Goal: Information Seeking & Learning: Learn about a topic

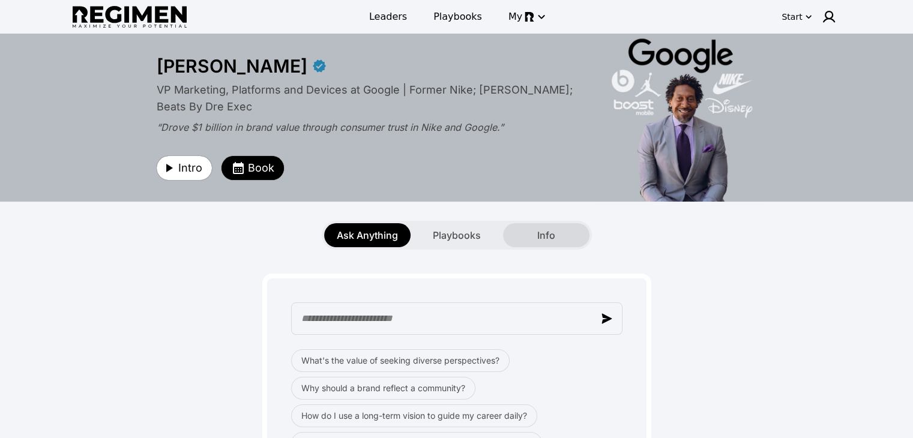
click at [577, 241] on div "Info" at bounding box center [546, 235] width 86 height 24
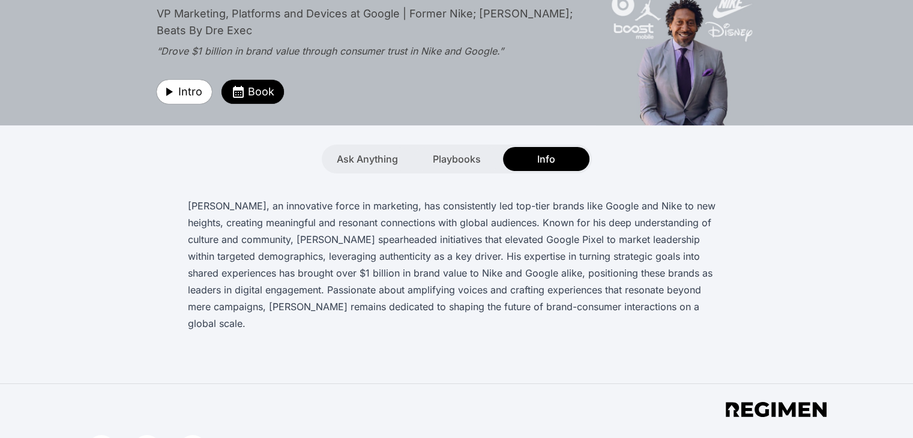
scroll to position [77, 0]
click at [440, 151] on span "Playbooks" at bounding box center [457, 158] width 48 height 14
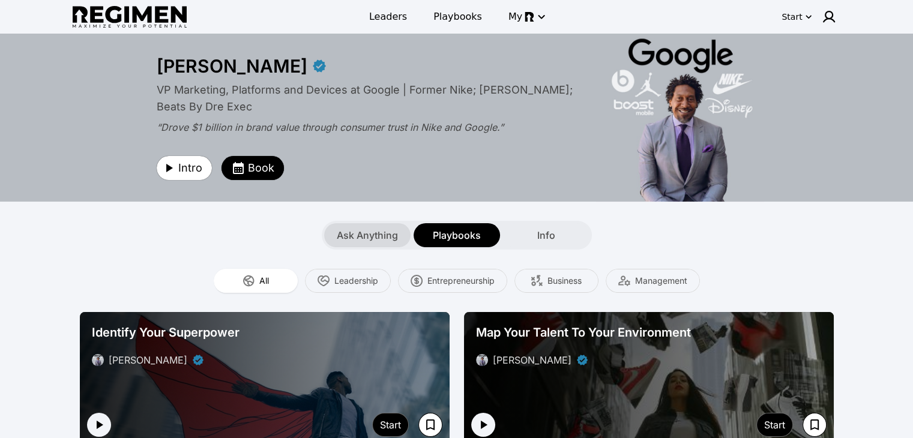
click at [364, 230] on span "Ask Anything" at bounding box center [367, 235] width 61 height 14
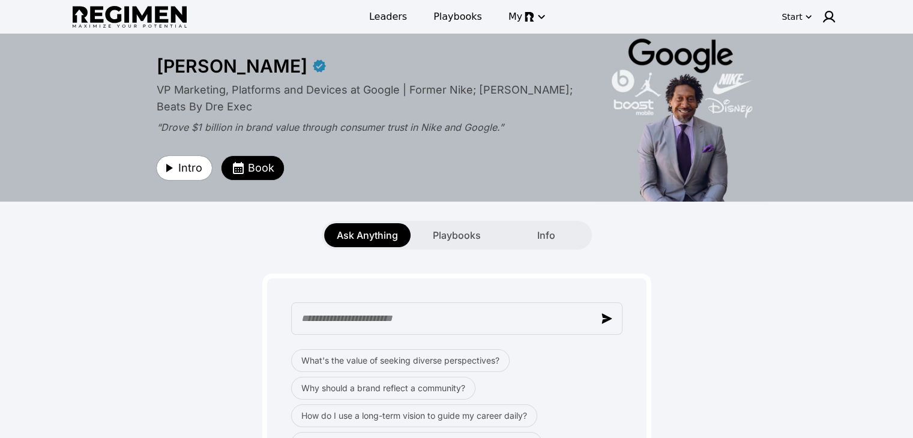
click at [806, 22] on icon "button" at bounding box center [808, 17] width 12 height 12
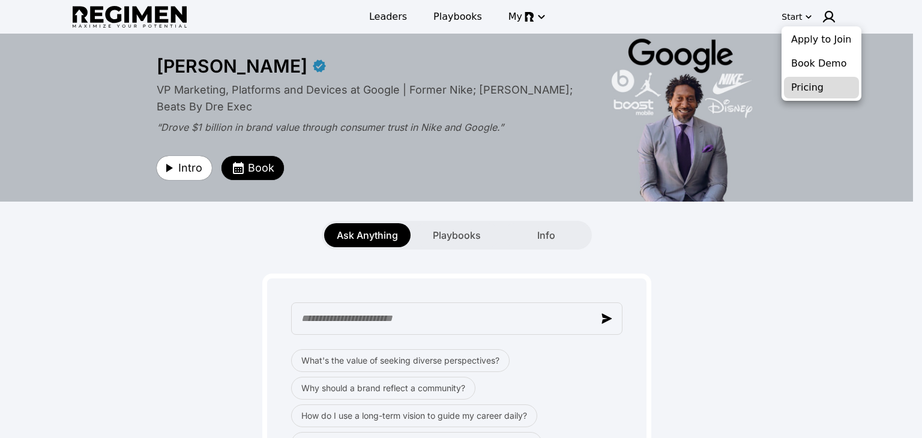
click at [787, 91] on button "Pricing" at bounding box center [821, 88] width 75 height 22
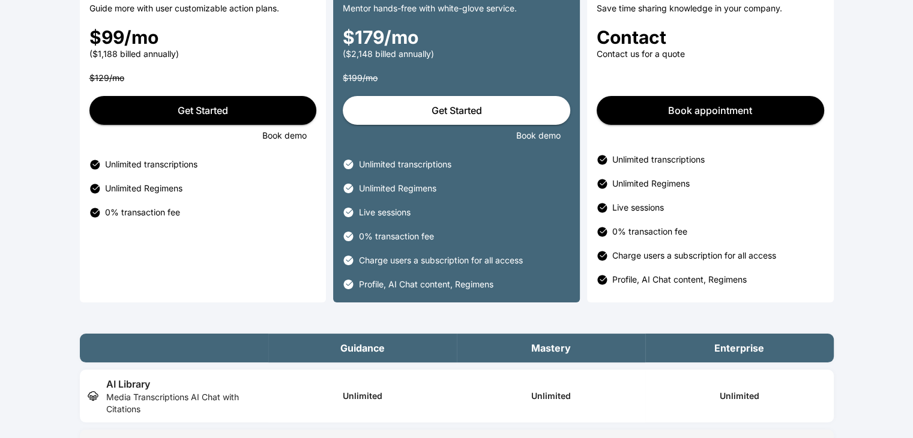
scroll to position [246, 0]
